Goal: Information Seeking & Learning: Find specific fact

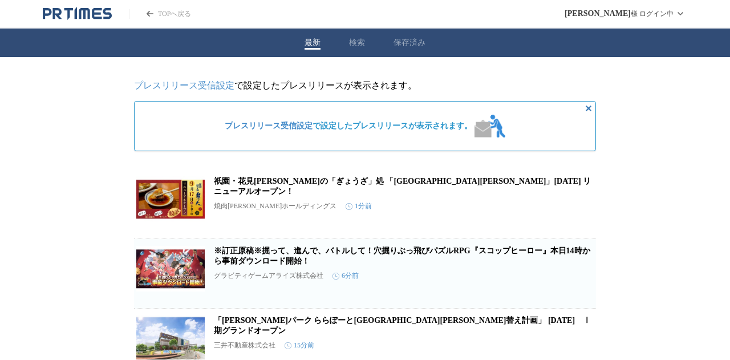
click at [356, 42] on button "検索" at bounding box center [357, 43] width 16 height 10
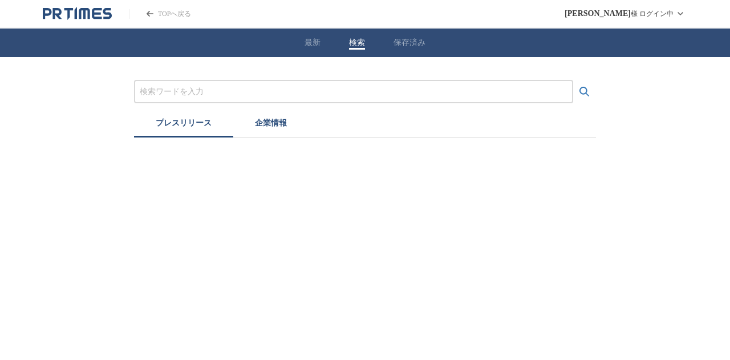
click at [377, 86] on input "プレスリリースおよび企業を検索する" at bounding box center [354, 92] width 428 height 13
type input "オープン"
click at [573, 80] on button "検索する" at bounding box center [584, 91] width 23 height 23
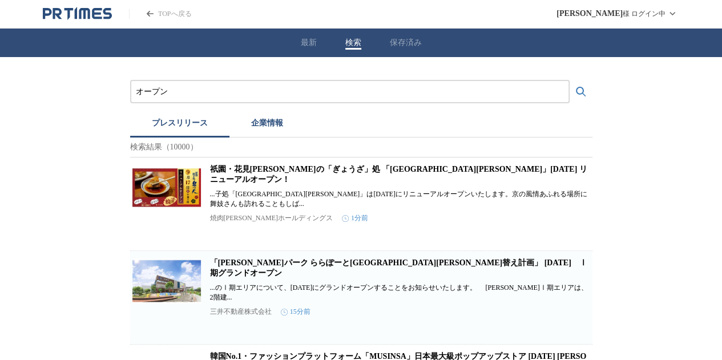
click at [343, 45] on div "最新 検索 保存済み" at bounding box center [361, 43] width 722 height 29
click at [362, 41] on div "最新 検索 保存済み" at bounding box center [361, 43] width 722 height 29
click at [348, 39] on button "検索" at bounding box center [353, 43] width 16 height 10
click at [102, 9] on icon "PR TIMESのトップページはこちら" at bounding box center [97, 13] width 10 height 11
